Goal: Transaction & Acquisition: Download file/media

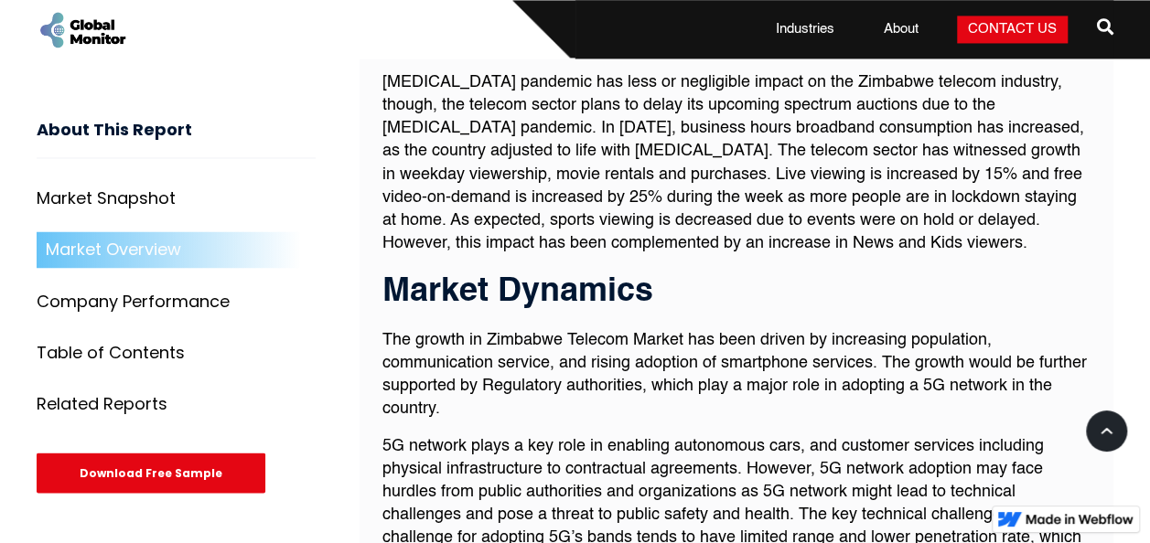
scroll to position [1555, 0]
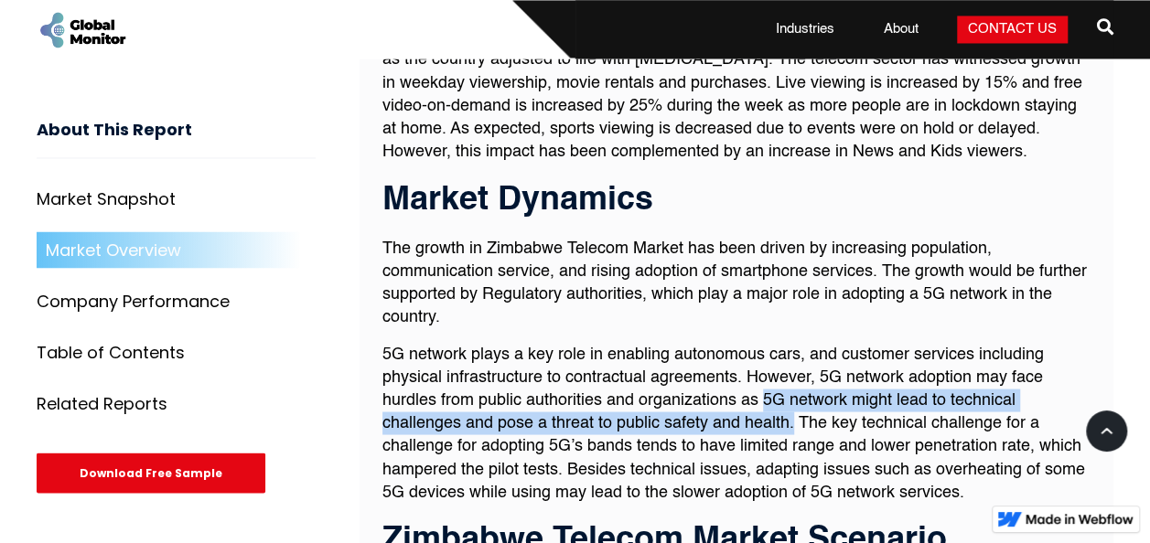
drag, startPoint x: 792, startPoint y: 415, endPoint x: 765, endPoint y: 398, distance: 32.5
click at [765, 398] on p "5G network plays a key role in enabling autonomous cars, and customer services …" at bounding box center [736, 423] width 708 height 161
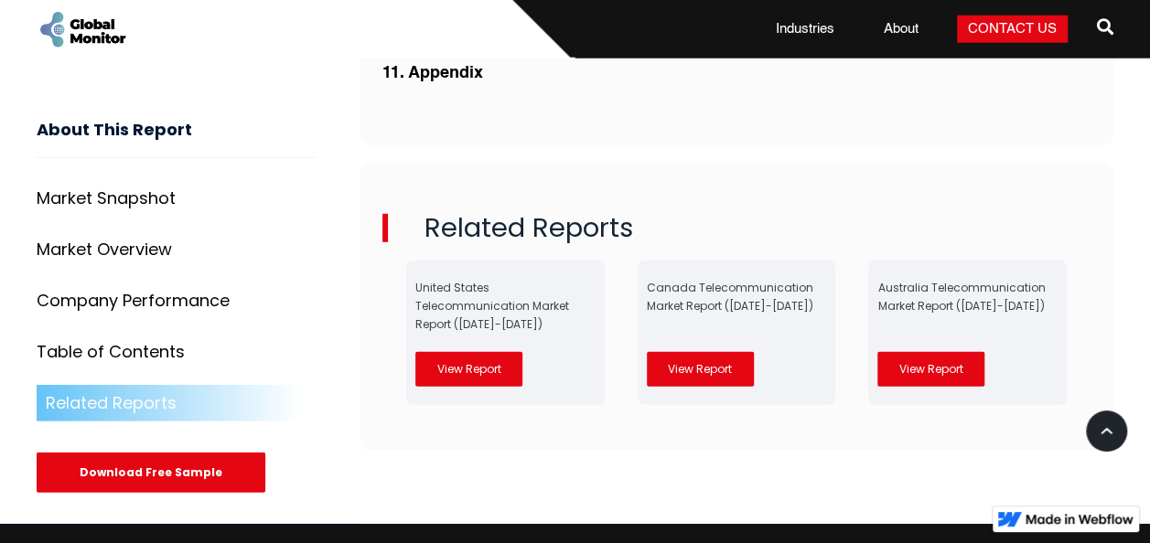
scroll to position [5891, 0]
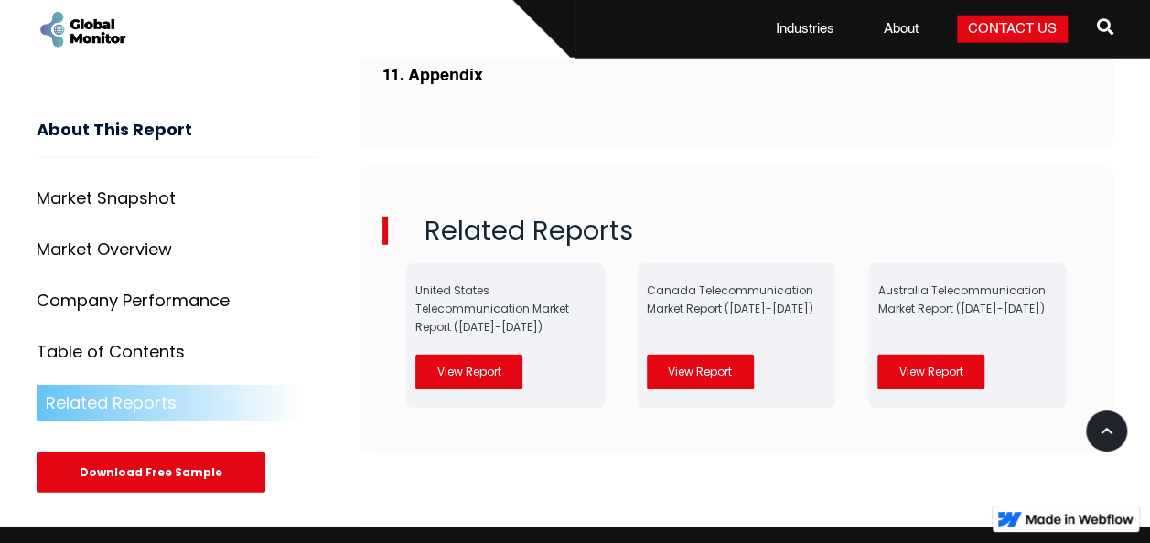
click at [152, 453] on div "Download Free Sample" at bounding box center [151, 473] width 229 height 40
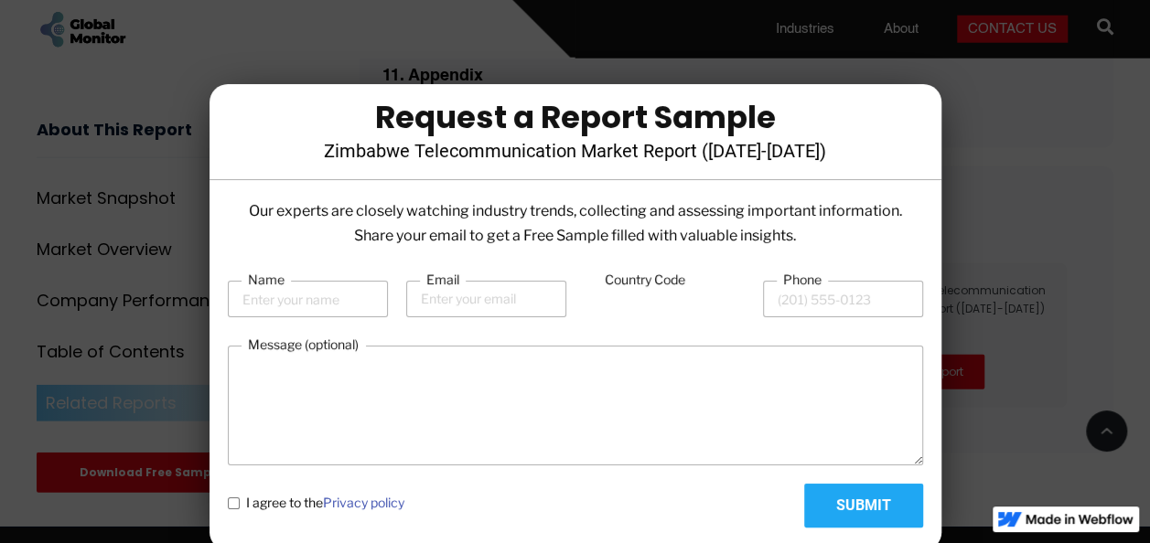
click at [1027, 264] on div at bounding box center [575, 271] width 1150 height 543
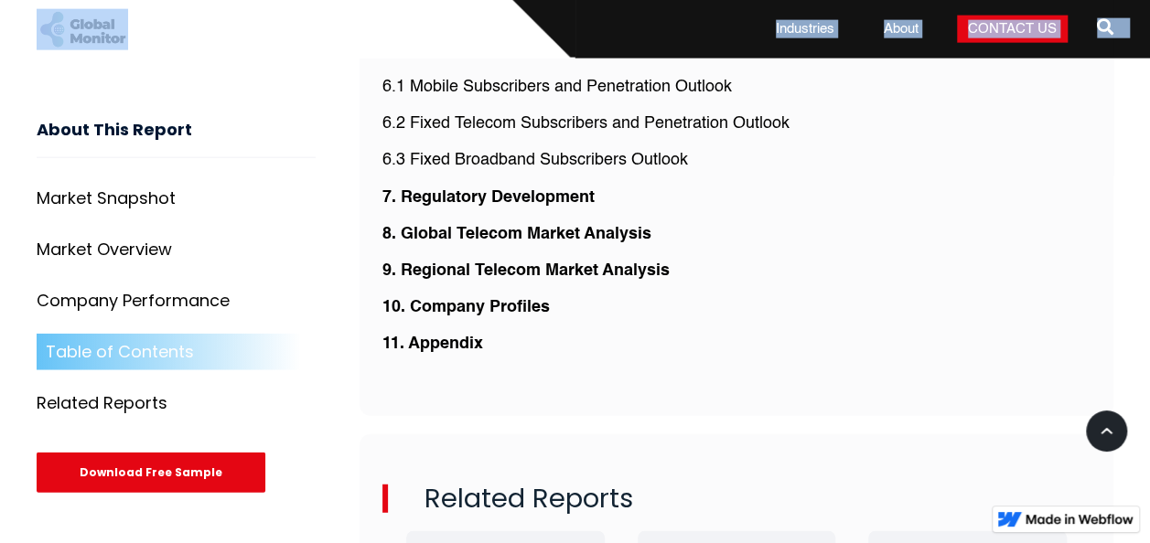
scroll to position [5583, 0]
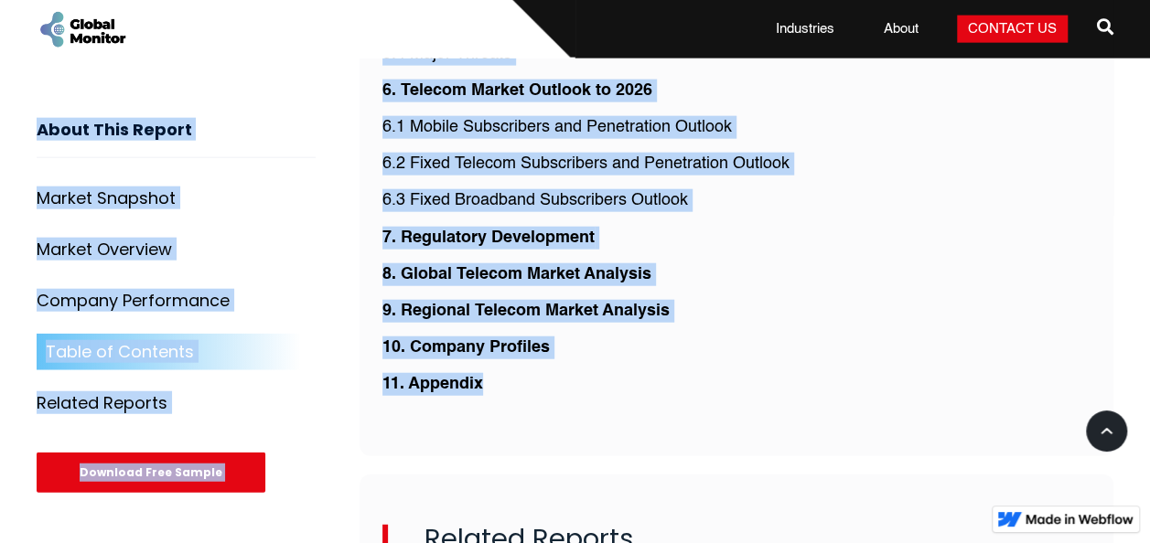
drag, startPoint x: 38, startPoint y: 123, endPoint x: 512, endPoint y: 384, distance: 542.2
drag, startPoint x: 512, startPoint y: 384, endPoint x: 823, endPoint y: 190, distance: 366.6
click at [823, 190] on p "6.3 Fixed Broadband Subscribers Outlook" at bounding box center [736, 200] width 708 height 23
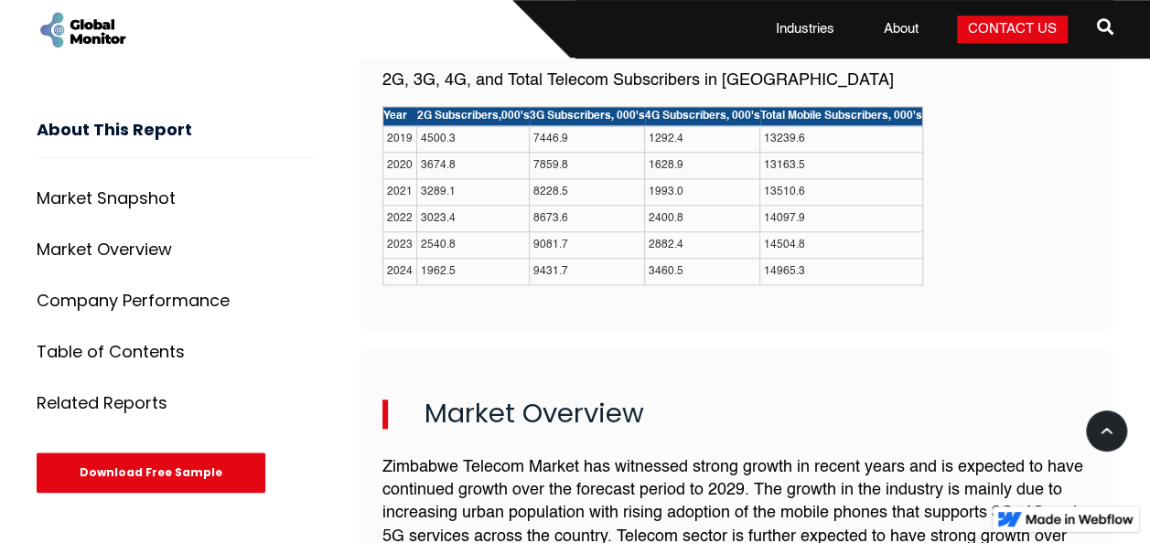
scroll to position [732, 0]
